Goal: Task Accomplishment & Management: Complete application form

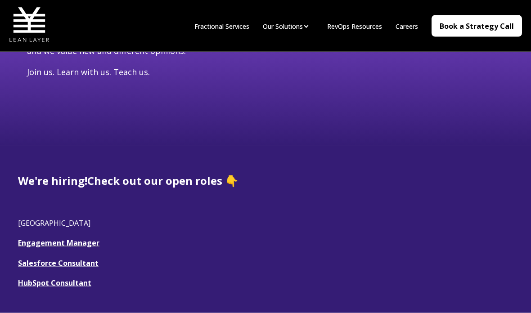
scroll to position [141, 0]
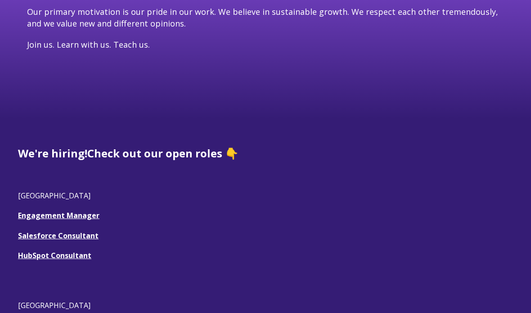
click at [45, 254] on link "HubSpot Consultant" at bounding box center [54, 256] width 73 height 10
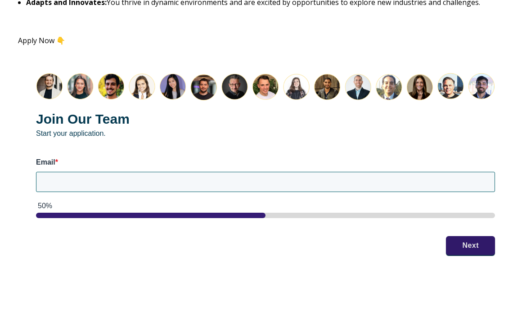
scroll to position [1154, 0]
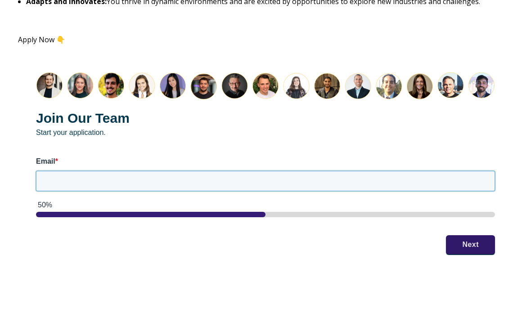
click at [326, 178] on input "Email *" at bounding box center [265, 181] width 459 height 20
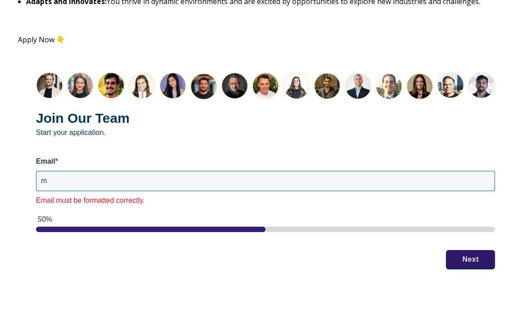
click at [59, 176] on input "m" at bounding box center [265, 181] width 459 height 20
type input "[PERSON_NAME][EMAIL_ADDRESS][PERSON_NAME][DOMAIN_NAME]"
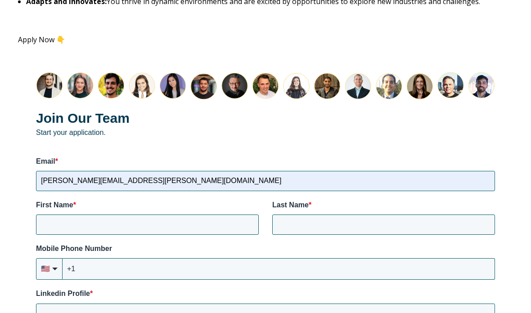
click at [469, 244] on label "Mobile Phone Number" at bounding box center [265, 249] width 459 height 10
click at [469, 258] on input "+1" at bounding box center [279, 269] width 433 height 22
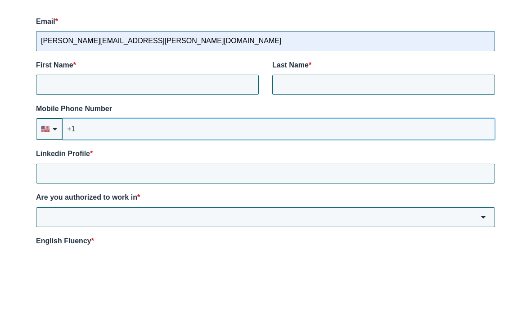
scroll to position [1226, 0]
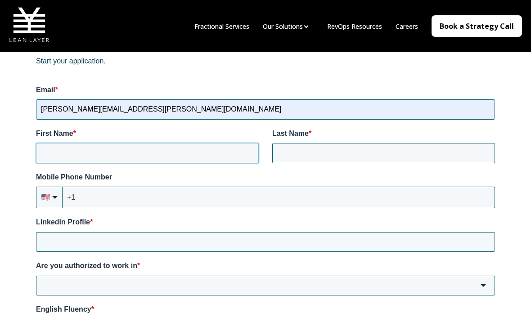
click at [68, 146] on input "First Name *" at bounding box center [147, 153] width 223 height 20
type input "[PERSON_NAME]"
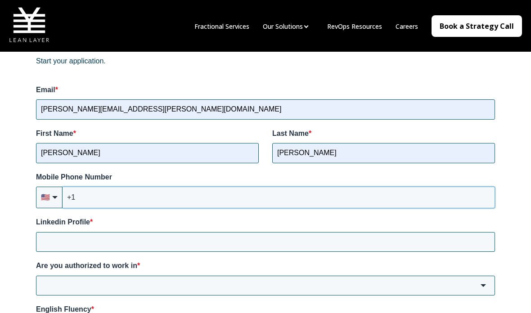
click at [335, 194] on input "+1" at bounding box center [279, 198] width 433 height 22
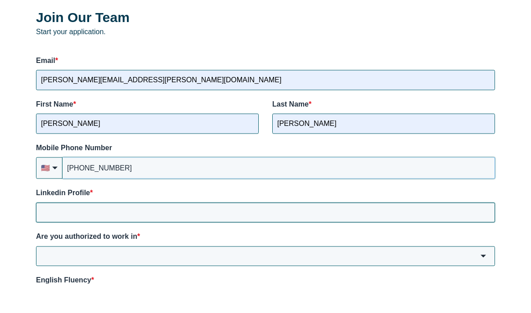
type input "[PHONE_NUMBER]"
click at [241, 232] on input "Linkedin Profile *" at bounding box center [265, 242] width 459 height 20
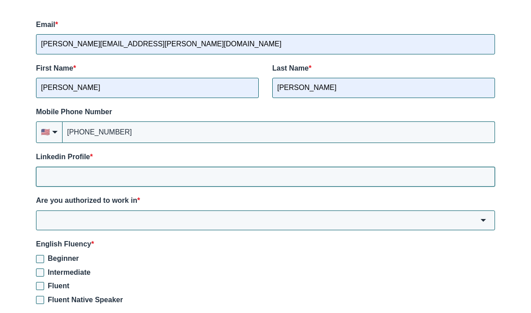
scroll to position [1292, 0]
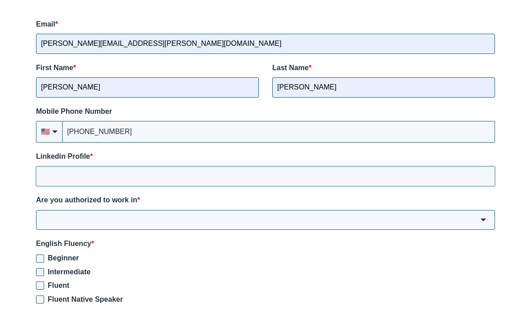
click at [193, 169] on input "Linkedin Profile *" at bounding box center [265, 177] width 459 height 20
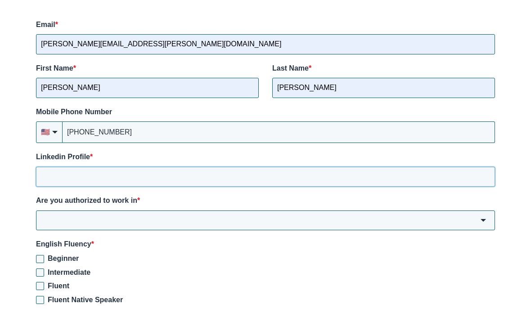
paste input "[URL][DOMAIN_NAME]"
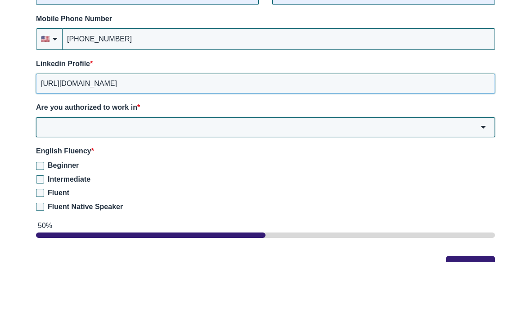
type input "[URL][DOMAIN_NAME]"
click at [302, 168] on input "Are you authorized to work in *" at bounding box center [265, 178] width 459 height 20
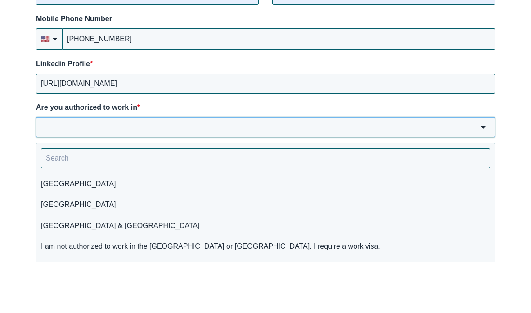
scroll to position [1384, 0]
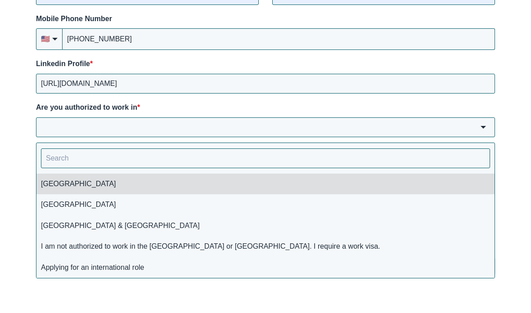
click at [245, 184] on li "[GEOGRAPHIC_DATA]" at bounding box center [265, 184] width 458 height 21
type input "[GEOGRAPHIC_DATA]"
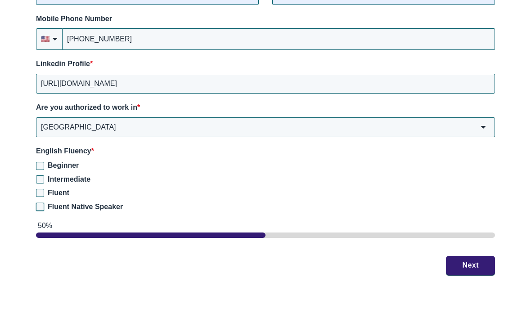
click at [36, 205] on input "Fluent Native Speaker" at bounding box center [40, 207] width 8 height 8
checkbox input "true"
click at [478, 261] on button "Next" at bounding box center [470, 265] width 49 height 19
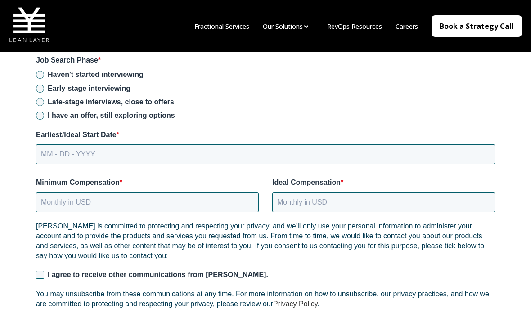
scroll to position [1205, 0]
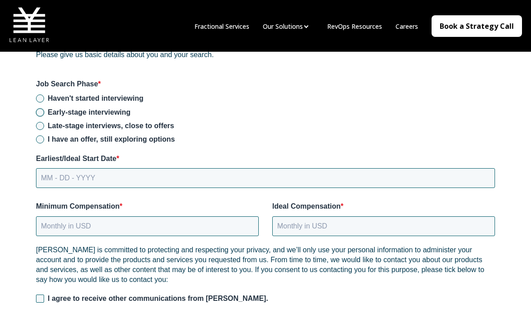
click at [37, 108] on input "Early-stage interviewing" at bounding box center [40, 112] width 8 height 8
radio input "true"
click at [73, 175] on input "MM - DD - YYYY" at bounding box center [265, 178] width 459 height 20
click at [41, 176] on input "MM - DD - YYYY" at bounding box center [265, 178] width 459 height 20
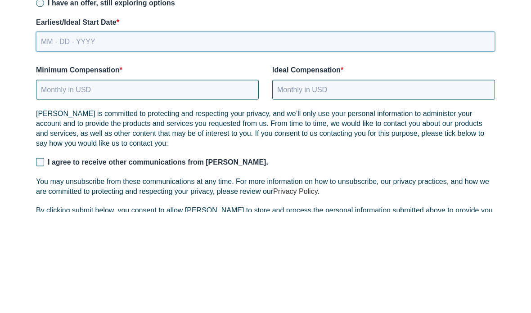
scroll to position [1232, 0]
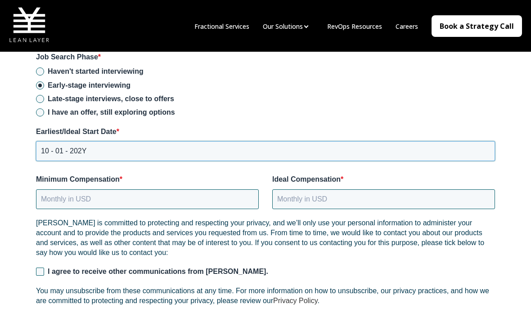
type input "[DATE]"
click at [78, 196] on input "Minimum Compensation *" at bounding box center [147, 200] width 223 height 20
type input "115000"
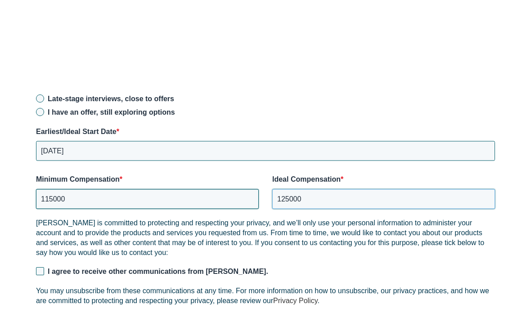
scroll to position [1322, 0]
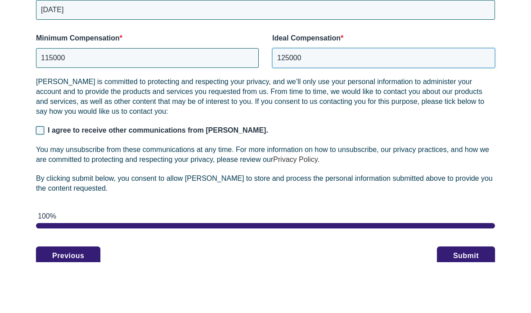
type input "125000"
click at [36, 177] on input "I agree to receive other communications from [PERSON_NAME]." at bounding box center [40, 181] width 8 height 8
checkbox input "true"
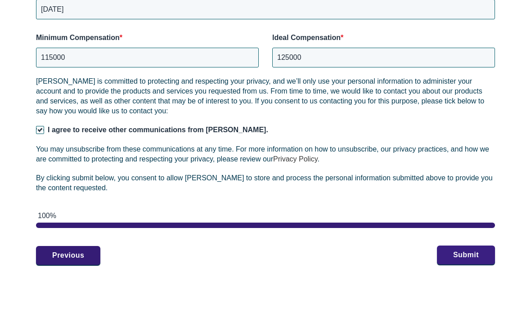
click at [473, 250] on button "Submit" at bounding box center [466, 255] width 58 height 19
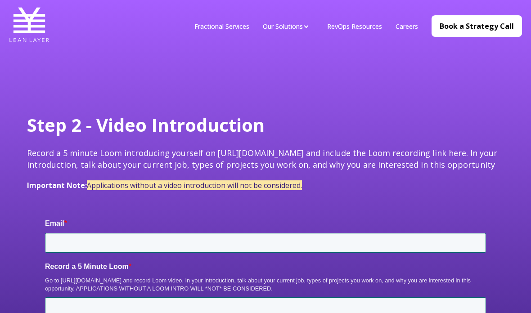
type input "maren.kiemen@gmail.com"
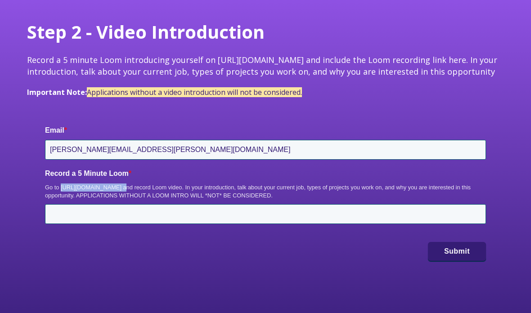
scroll to position [101, 0]
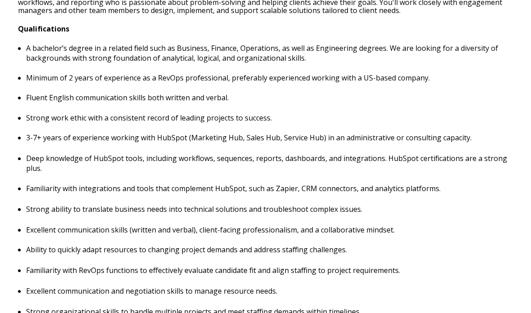
scroll to position [450, 0]
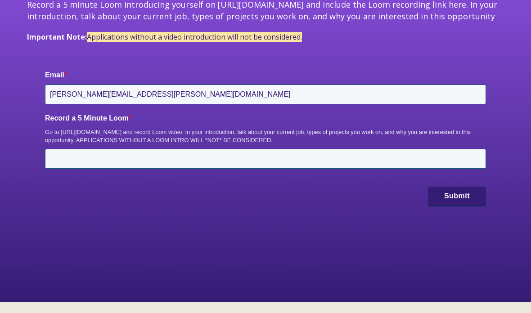
scroll to position [113, 0]
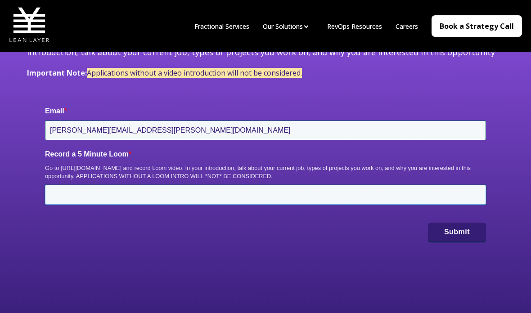
click at [210, 194] on input "Record a 5 Minute Loom *" at bounding box center [265, 195] width 441 height 20
paste input "[URL][DOMAIN_NAME]"
type input "[URL][DOMAIN_NAME]"
click at [462, 229] on button "Submit" at bounding box center [457, 231] width 58 height 19
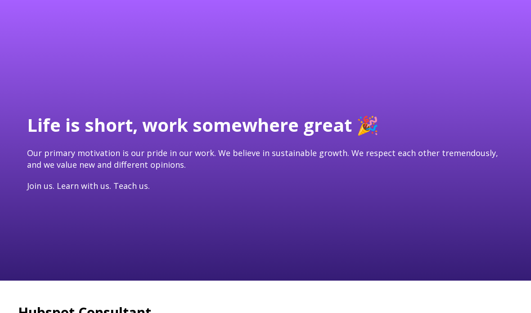
type input "[PERSON_NAME][EMAIL_ADDRESS][PERSON_NAME][DOMAIN_NAME]"
